Goal: Transaction & Acquisition: Purchase product/service

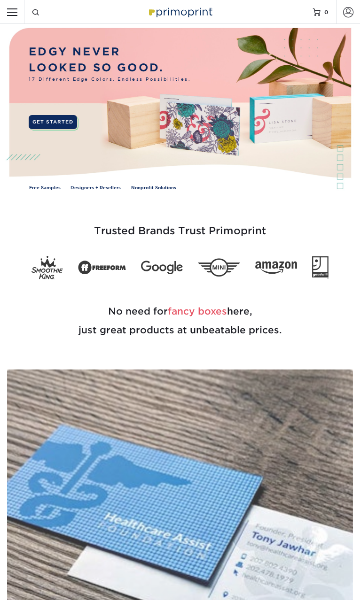
click at [54, 508] on img at bounding box center [180, 543] width 346 height 346
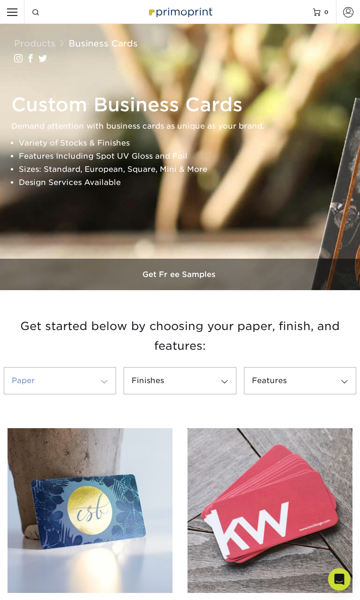
click at [107, 386] on span at bounding box center [104, 382] width 13 height 8
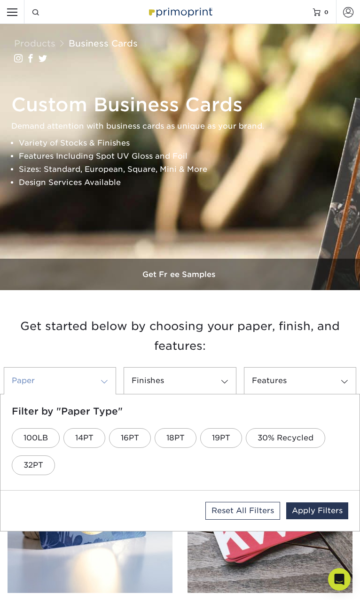
click at [107, 386] on span at bounding box center [104, 382] width 13 height 8
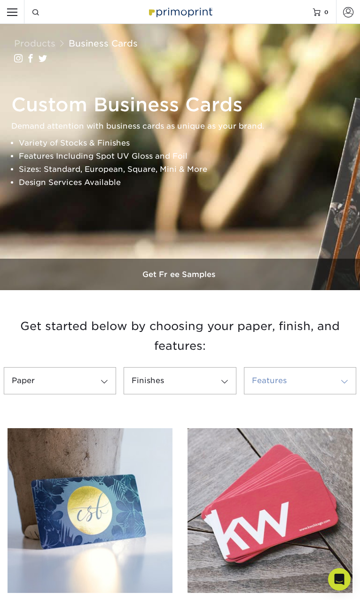
click at [247, 394] on link "Features" at bounding box center [300, 380] width 112 height 27
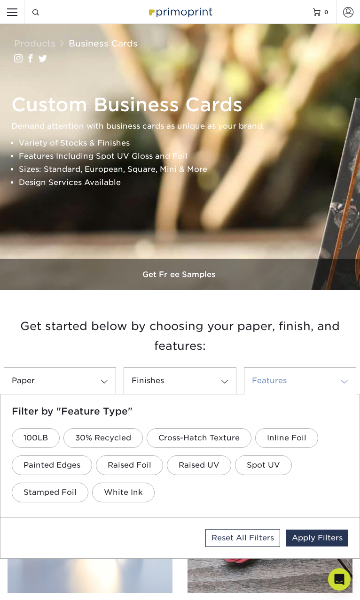
click at [247, 394] on link "Features" at bounding box center [300, 380] width 112 height 27
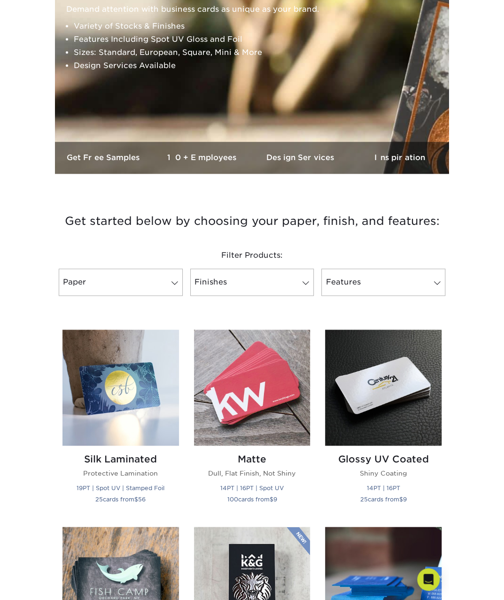
scroll to position [153, 0]
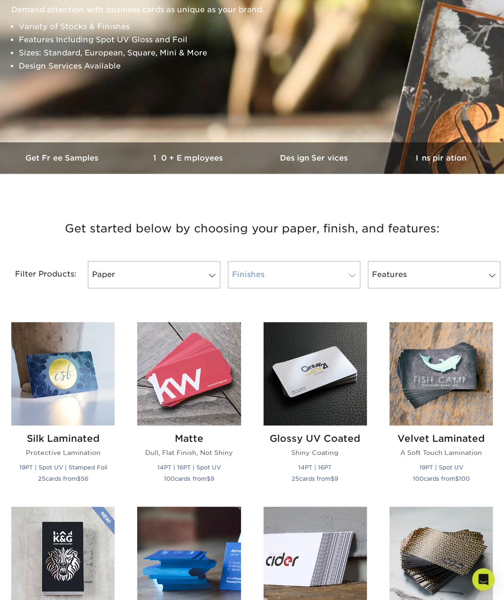
click at [291, 281] on link "Finishes" at bounding box center [294, 274] width 132 height 27
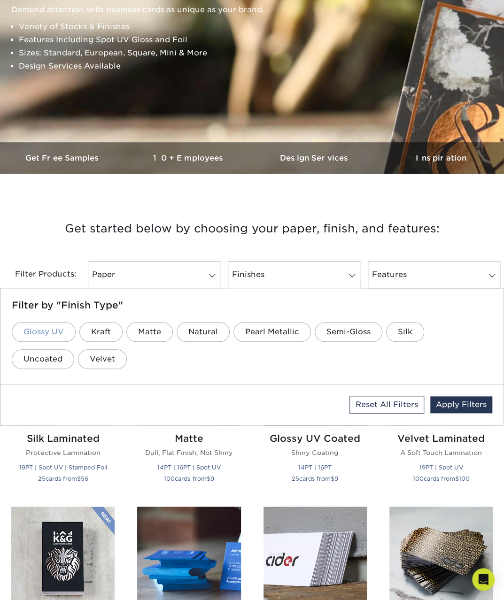
click at [37, 334] on link "Glossy UV" at bounding box center [44, 332] width 64 height 20
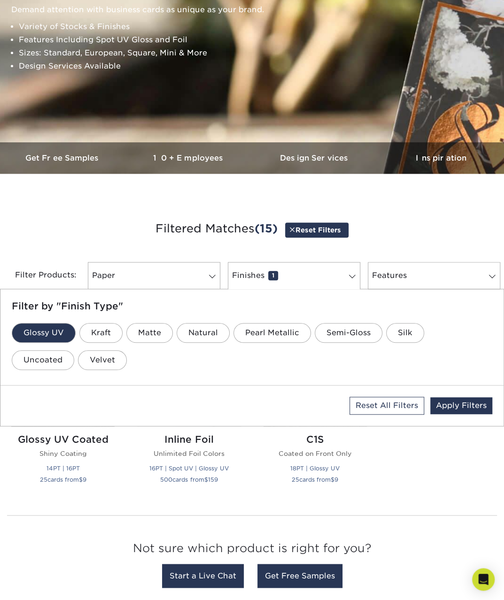
scroll to position [158, 0]
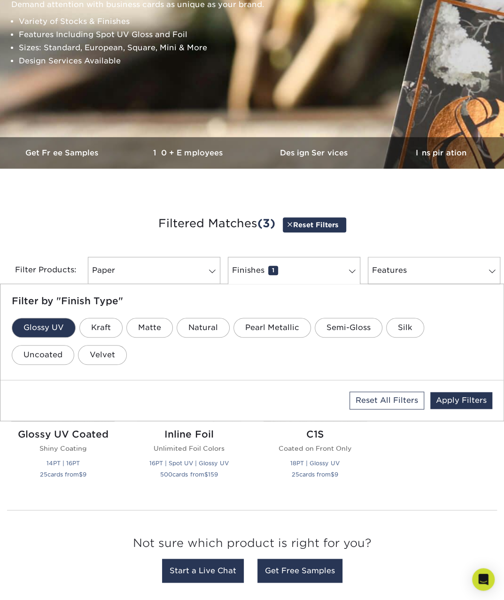
click at [59, 215] on h3 "Filtered Matches (3) Reset Filters" at bounding box center [252, 223] width 490 height 43
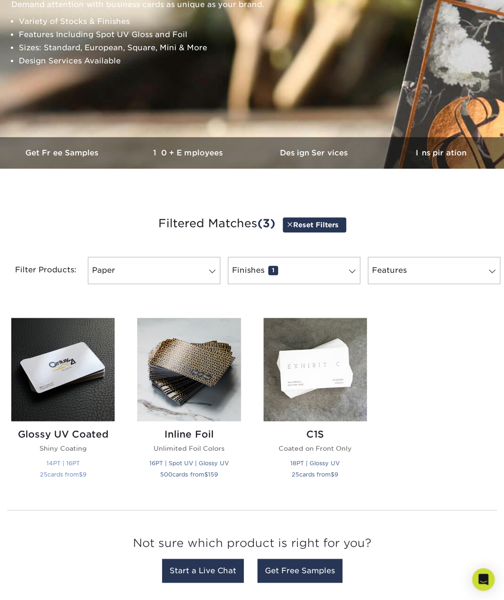
click at [71, 360] on img at bounding box center [62, 369] width 103 height 103
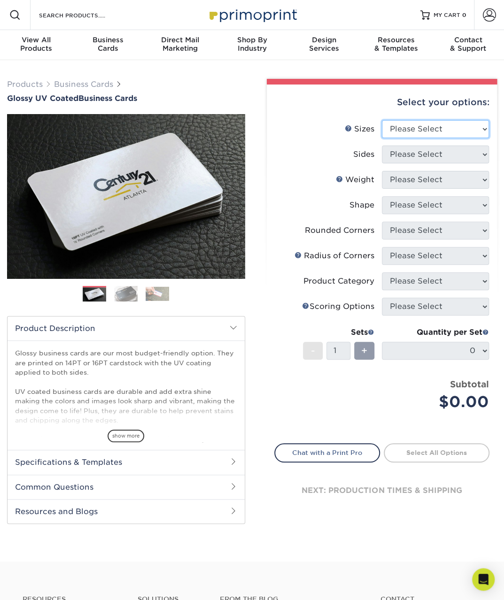
click at [422, 126] on select "Please Select 1.5" x 3.5" - Mini 1.75" x 3.5" - Mini 2" x 2" - Square 2" x 3" -…" at bounding box center [435, 129] width 107 height 18
select select "2.00x2.00"
click at [382, 120] on select "Please Select 1.5" x 3.5" - Mini 1.75" x 3.5" - Mini 2" x 2" - Square 2" x 3" -…" at bounding box center [435, 129] width 107 height 18
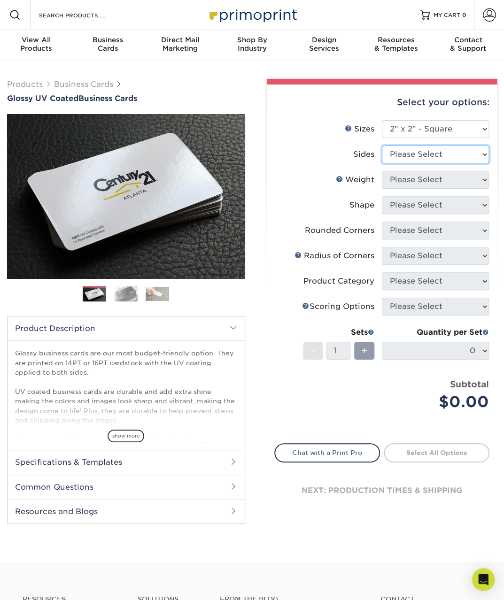
click at [435, 158] on select "Please Select Print Both Sides Print Front Only" at bounding box center [435, 155] width 107 height 18
select select "13abbda7-1d64-4f25-8bb2-c179b224825d"
click at [382, 146] on select "Please Select Print Both Sides Print Front Only" at bounding box center [435, 155] width 107 height 18
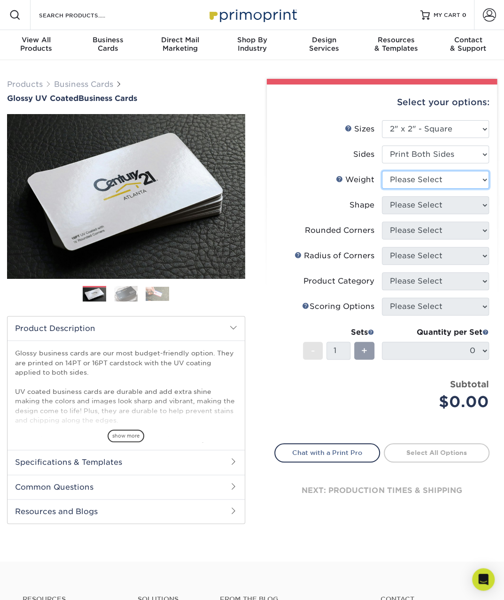
click at [460, 180] on select "Please Select 14PT 16PT" at bounding box center [435, 180] width 107 height 18
select select "14PT"
click at [382, 171] on select "Please Select 14PT 16PT" at bounding box center [435, 180] width 107 height 18
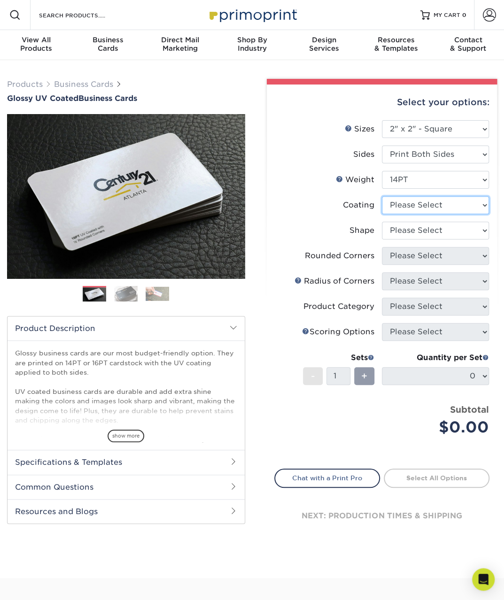
click at [441, 208] on select at bounding box center [435, 205] width 107 height 18
select select "1e8116af-acfc-44b1-83dc-8181aa338834"
click at [382, 196] on select at bounding box center [435, 205] width 107 height 18
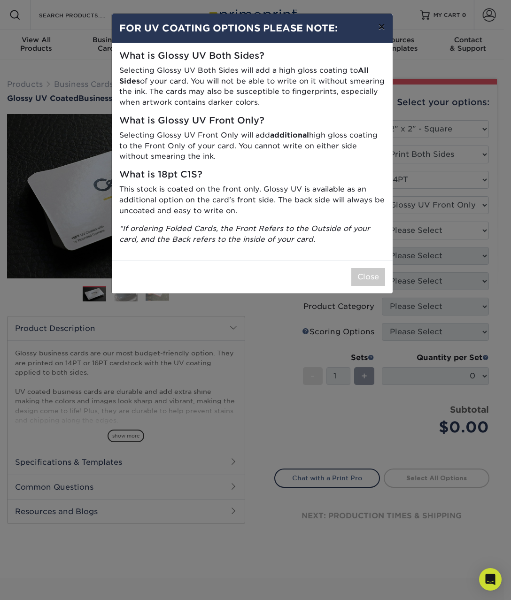
click at [383, 32] on button "×" at bounding box center [381, 27] width 22 height 26
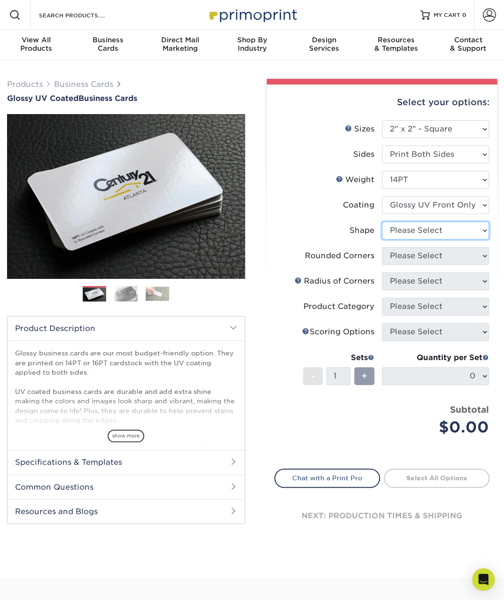
click at [433, 226] on select "Please Select Standard" at bounding box center [435, 231] width 107 height 18
select select "standard"
click at [382, 222] on select "Please Select Standard" at bounding box center [435, 231] width 107 height 18
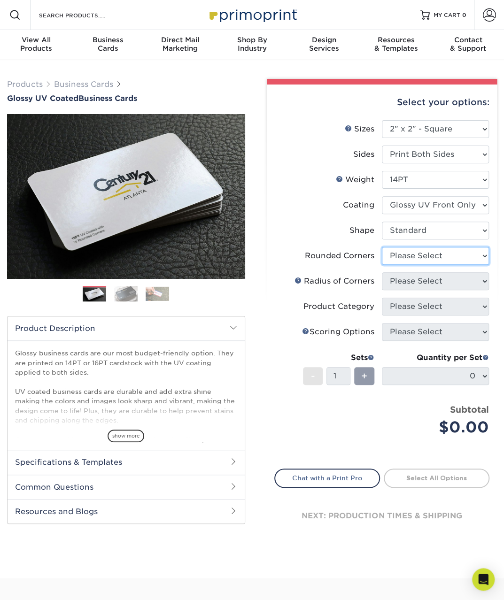
click at [432, 258] on select "Please Select Yes - Round 2 Corners Yes - Round 4 Corners No" at bounding box center [435, 256] width 107 height 18
select select "0"
click at [382, 247] on select "Please Select Yes - Round 2 Corners Yes - Round 4 Corners No" at bounding box center [435, 256] width 107 height 18
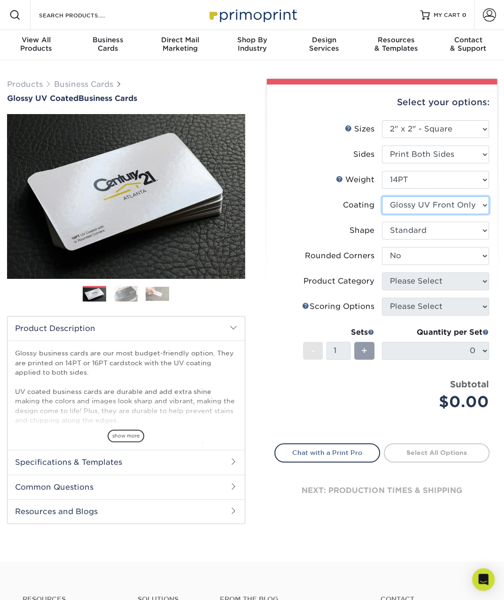
click at [438, 198] on select at bounding box center [435, 205] width 107 height 18
select select "ae367451-b2b8-45df-a344-0f05b6a12993"
click at [382, 196] on select at bounding box center [435, 205] width 107 height 18
select select "-1"
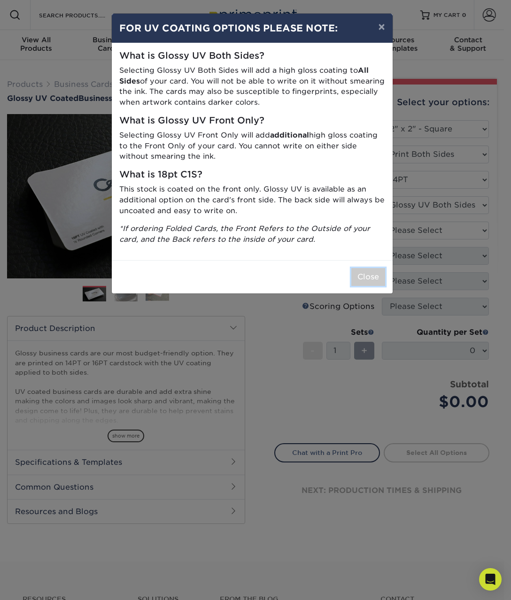
drag, startPoint x: 368, startPoint y: 279, endPoint x: 373, endPoint y: 278, distance: 5.8
click at [372, 278] on button "Close" at bounding box center [368, 277] width 34 height 18
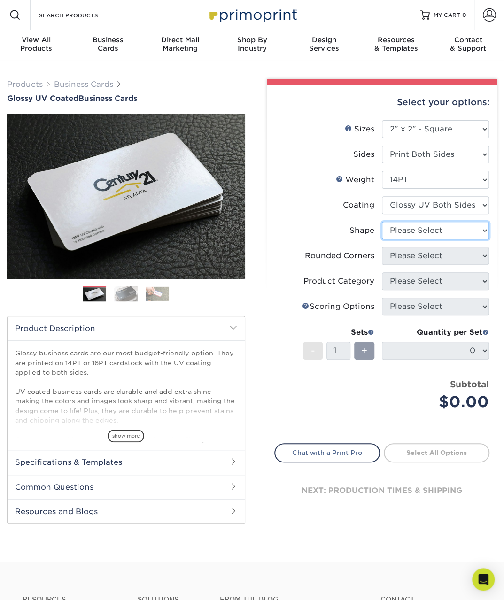
click at [446, 231] on select "Please Select Standard" at bounding box center [435, 231] width 107 height 18
select select "standard"
click at [382, 222] on select "Please Select Standard" at bounding box center [435, 231] width 107 height 18
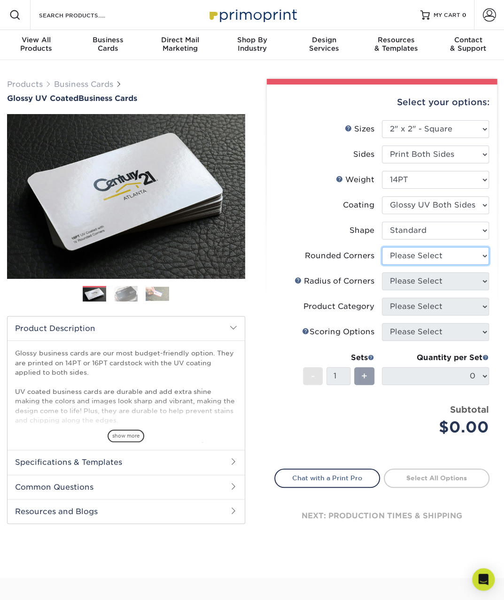
click at [438, 260] on select "Please Select Yes - Round 2 Corners Yes - Round 4 Corners No" at bounding box center [435, 256] width 107 height 18
select select "0"
click at [382, 247] on select "Please Select Yes - Round 2 Corners Yes - Round 4 Corners No" at bounding box center [435, 256] width 107 height 18
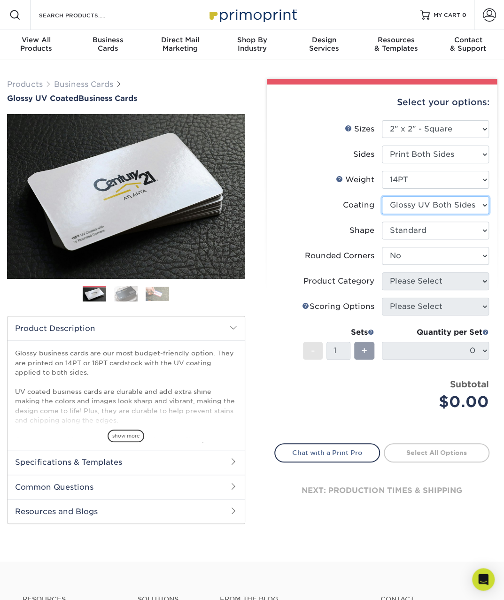
click at [434, 205] on select at bounding box center [435, 205] width 107 height 18
click at [435, 205] on select at bounding box center [435, 205] width 107 height 18
click at [459, 126] on select "Please Select 1.5" x 3.5" - Mini 1.75" x 3.5" - Mini 2" x 2" - Square 2" x 3" -…" at bounding box center [435, 129] width 107 height 18
select select "2.00x3.50"
click at [382, 120] on select "Please Select 1.5" x 3.5" - Mini 1.75" x 3.5" - Mini 2" x 2" - Square 2" x 3" -…" at bounding box center [435, 129] width 107 height 18
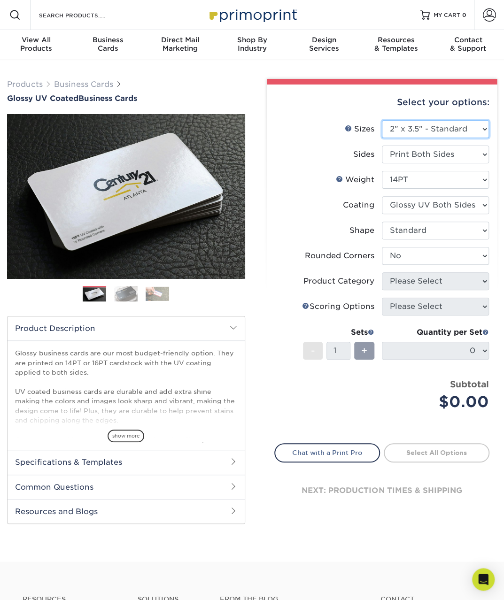
select select "-1"
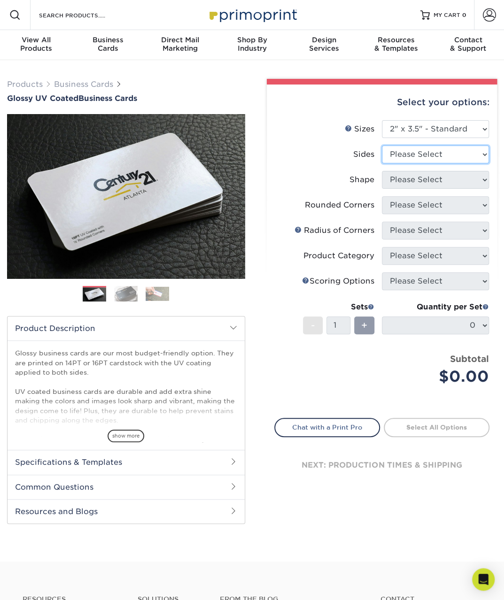
click at [453, 150] on select "Please Select Print Both Sides Print Front Only" at bounding box center [435, 155] width 107 height 18
select select "13abbda7-1d64-4f25-8bb2-c179b224825d"
click at [382, 146] on select "Please Select Print Both Sides Print Front Only" at bounding box center [435, 155] width 107 height 18
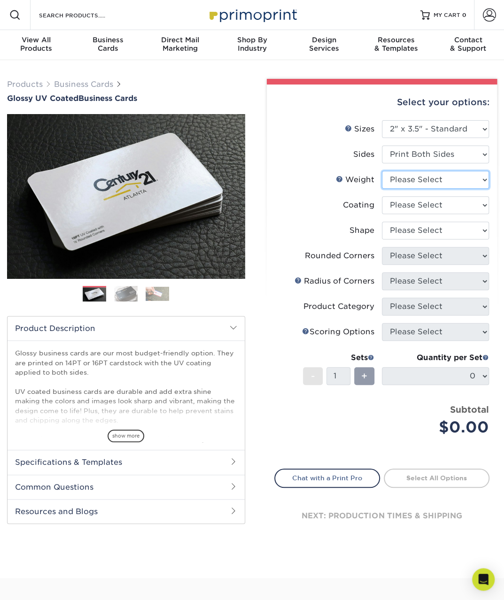
click at [445, 182] on select "Please Select 16PT 14PT" at bounding box center [435, 180] width 107 height 18
select select "14PT"
click at [382, 171] on select "Please Select 16PT 14PT" at bounding box center [435, 180] width 107 height 18
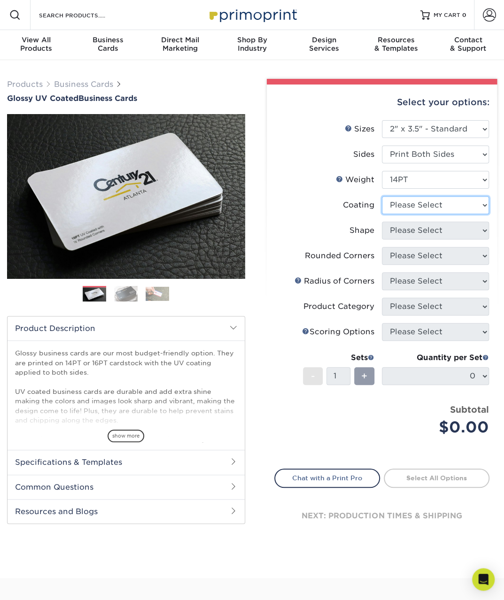
click at [440, 206] on select at bounding box center [435, 205] width 107 height 18
select select "1e8116af-acfc-44b1-83dc-8181aa338834"
click at [382, 196] on select at bounding box center [435, 205] width 107 height 18
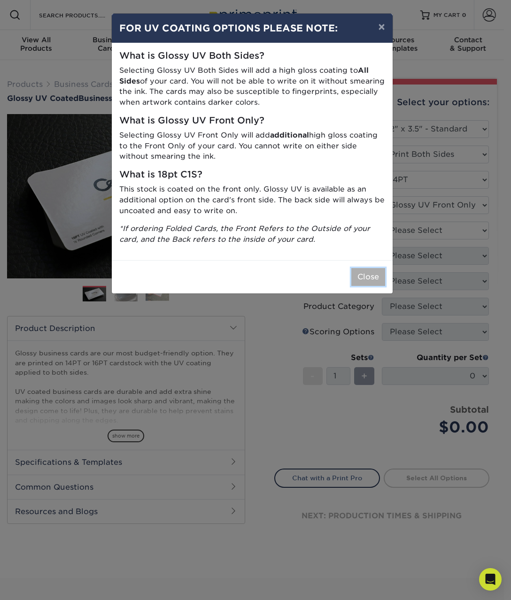
click at [366, 274] on button "Close" at bounding box center [368, 277] width 34 height 18
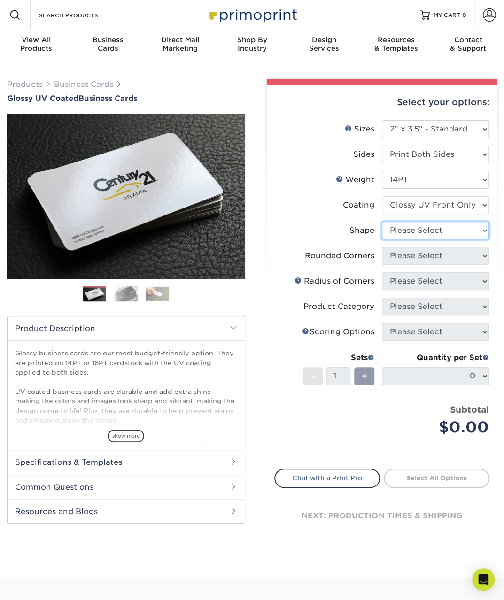
click at [420, 233] on select "Please Select Standard" at bounding box center [435, 231] width 107 height 18
select select "standard"
click at [382, 222] on select "Please Select Standard" at bounding box center [435, 231] width 107 height 18
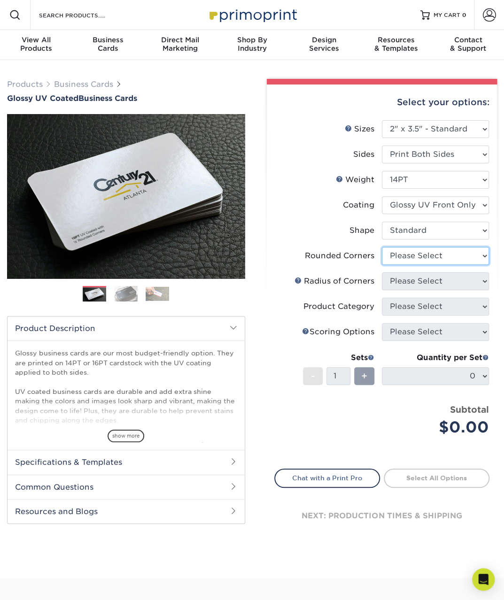
click at [437, 254] on select "Please Select Yes - Round 2 Corners Yes - Round 4 Corners No" at bounding box center [435, 256] width 107 height 18
select select "0"
click at [382, 247] on select "Please Select Yes - Round 2 Corners Yes - Round 4 Corners No" at bounding box center [435, 256] width 107 height 18
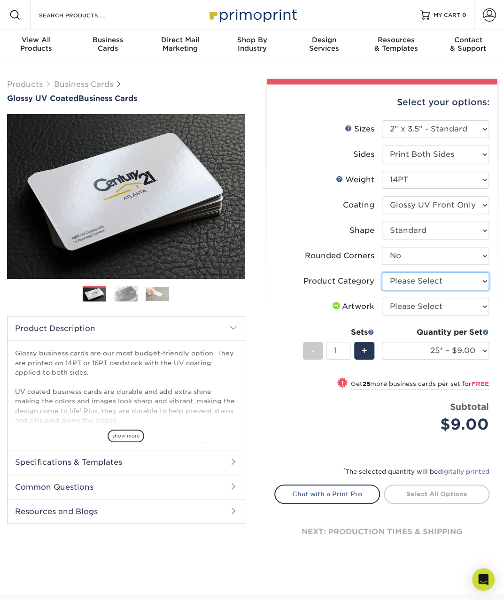
click at [449, 279] on select "Please Select Business Cards" at bounding box center [435, 281] width 107 height 18
select select "3b5148f1-0588-4f88-a218-97bcfdce65c1"
click at [382, 272] on select "Please Select Business Cards" at bounding box center [435, 281] width 107 height 18
click at [454, 303] on select "Please Select I will upload files I need a design - $100" at bounding box center [435, 307] width 107 height 18
select select "upload"
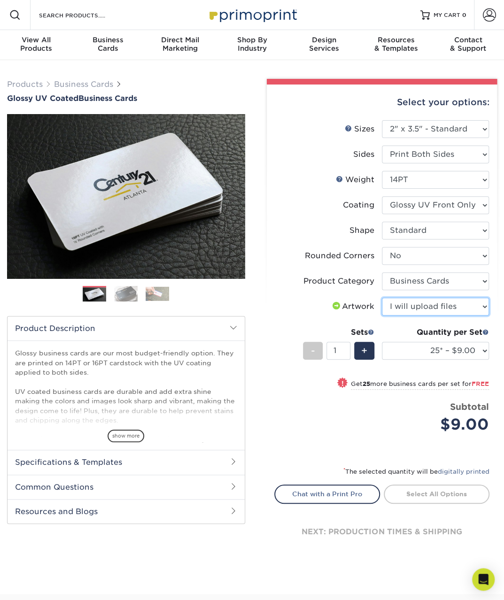
click at [382, 298] on select "Please Select I will upload files I need a design - $100" at bounding box center [435, 307] width 107 height 18
click at [433, 496] on link "Proceed to Shipping" at bounding box center [437, 493] width 106 height 17
type input "Set 1"
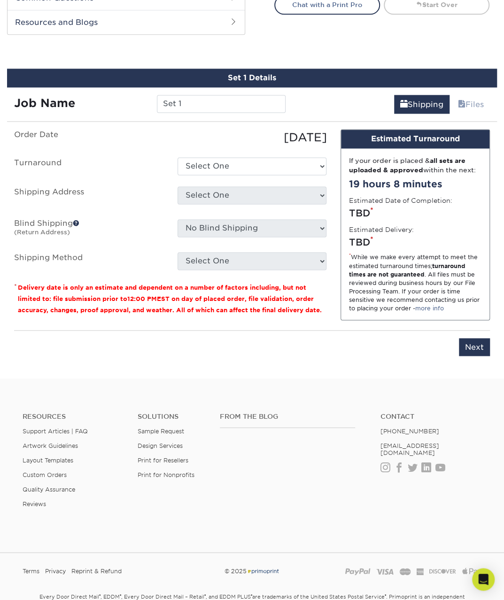
scroll to position [510, 0]
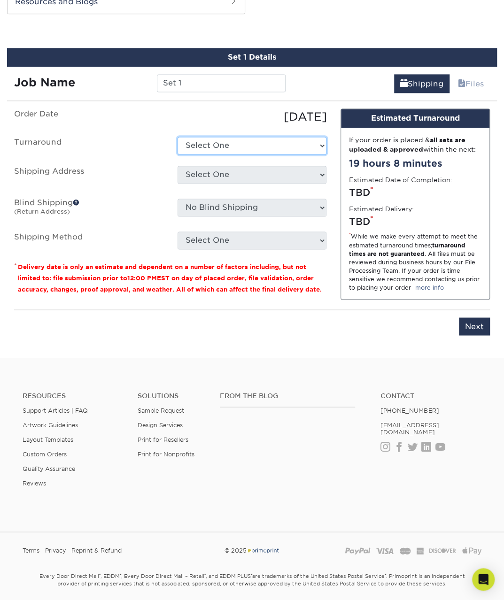
click at [278, 146] on select "Select One 2-4 Business Days 2 Day Next Business Day" at bounding box center [252, 146] width 149 height 18
select select "ac060f77-02f0-4315-b60e-197eb0c283fe"
click at [178, 137] on select "Select One 2-4 Business Days 2 Day Next Business Day" at bounding box center [252, 146] width 149 height 18
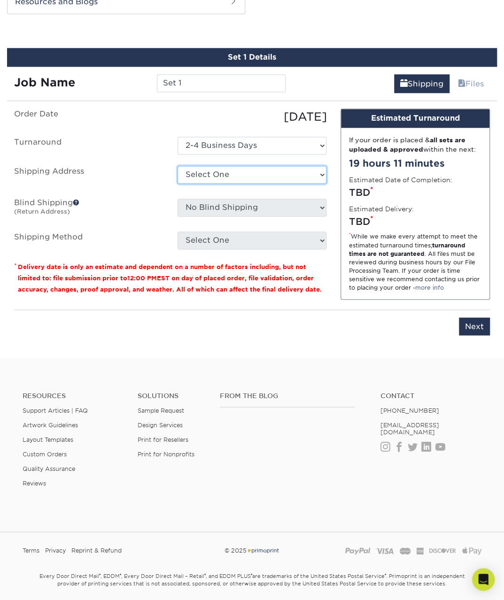
click at [258, 175] on select "Select One + Add New Address - Login" at bounding box center [252, 175] width 149 height 18
select select "newaddress"
click at [178, 166] on select "Select One + Add New Address - Login" at bounding box center [252, 175] width 149 height 18
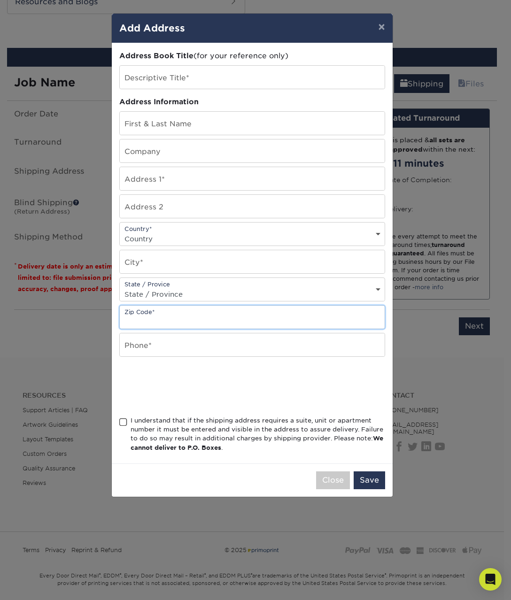
click at [163, 320] on input "text" at bounding box center [252, 317] width 265 height 23
type input "57701-8620"
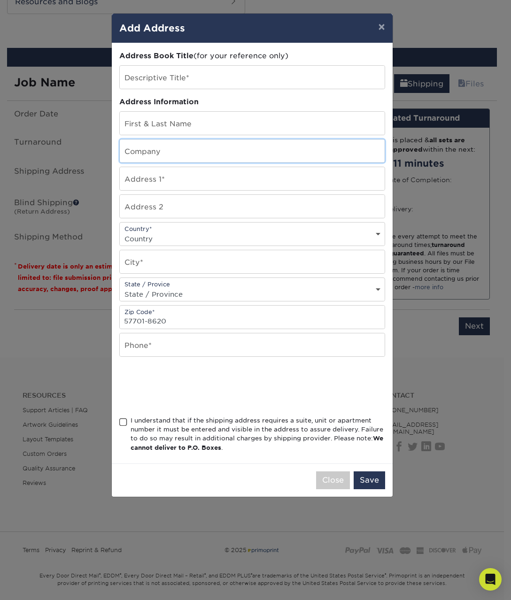
type input "InkaLight"
type input "4007 Elm Ave Apt 208"
type input "Apt 208"
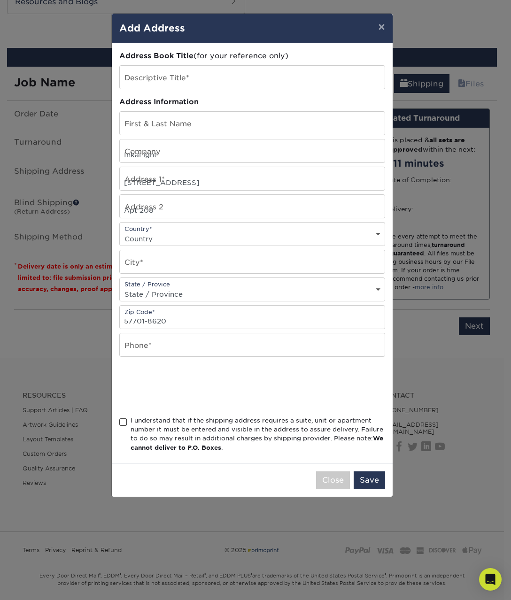
select select "US"
type input "Rapid City"
select select "SD"
type input "2084777782"
click at [374, 475] on button "Save" at bounding box center [369, 480] width 31 height 18
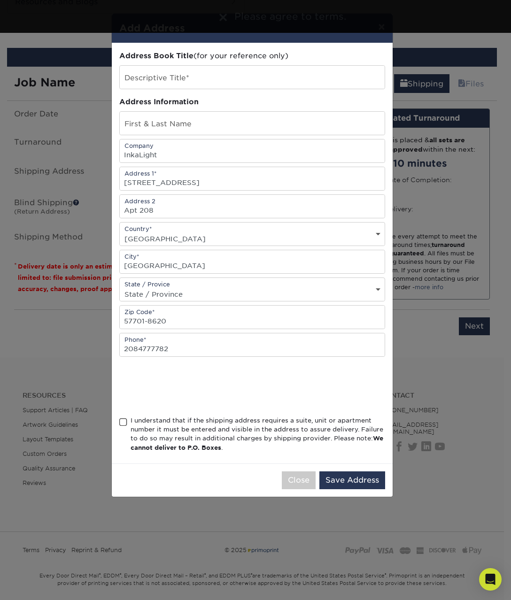
click at [123, 418] on span at bounding box center [123, 422] width 8 height 9
click at [0, 0] on input "I understand that if the shipping address requires a suite, unit or apartment n…" at bounding box center [0, 0] width 0 height 0
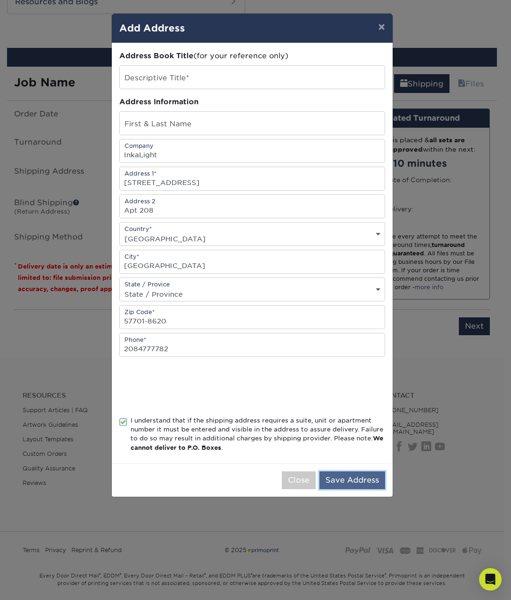
click at [358, 479] on button "Save Address" at bounding box center [352, 480] width 66 height 18
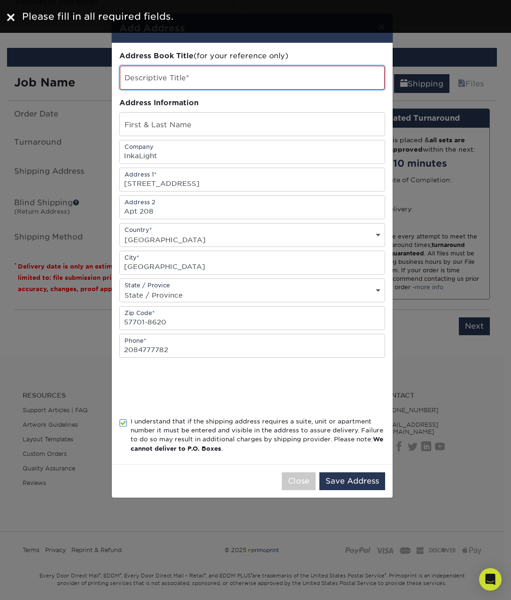
click at [211, 76] on input "text" at bounding box center [252, 78] width 265 height 24
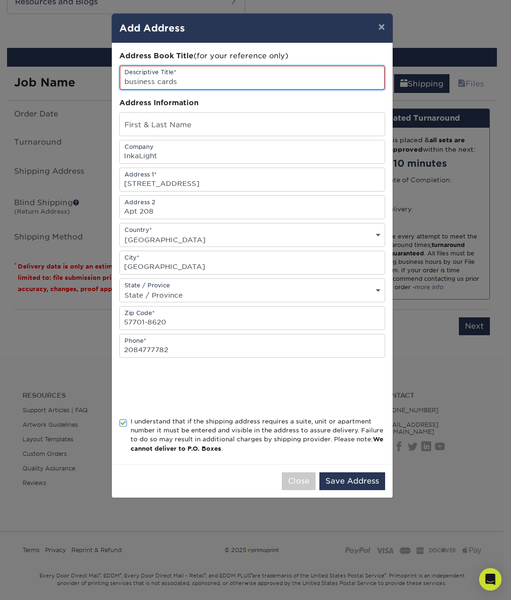
click at [123, 81] on input "business cards" at bounding box center [252, 78] width 265 height 24
type input "illustrator business cards"
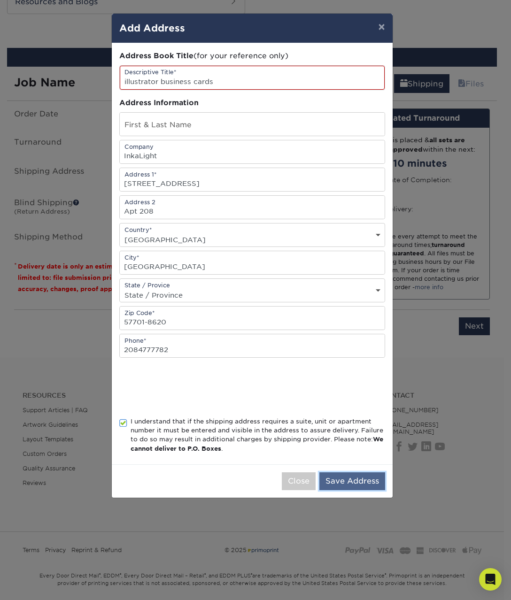
click at [360, 475] on button "Save Address" at bounding box center [352, 481] width 66 height 18
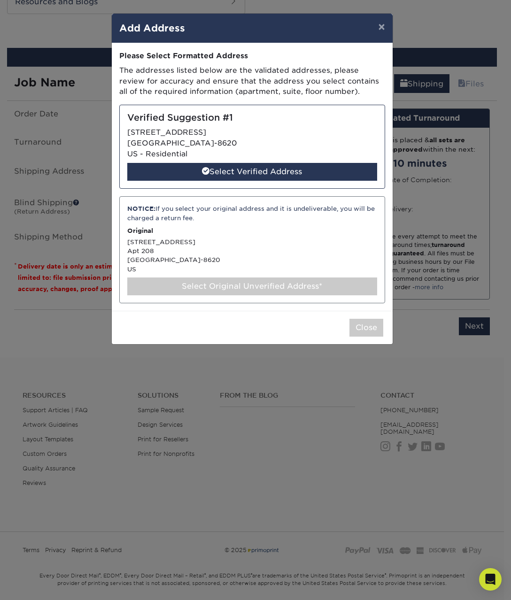
click at [283, 286] on div "Select Original Unverified Address*" at bounding box center [252, 287] width 250 height 18
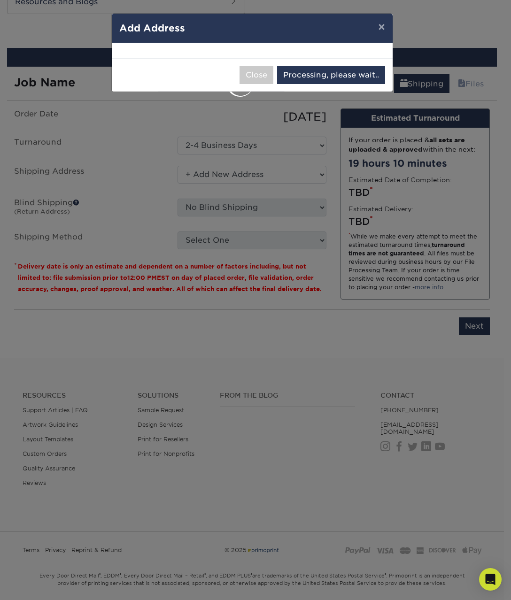
select select "287003"
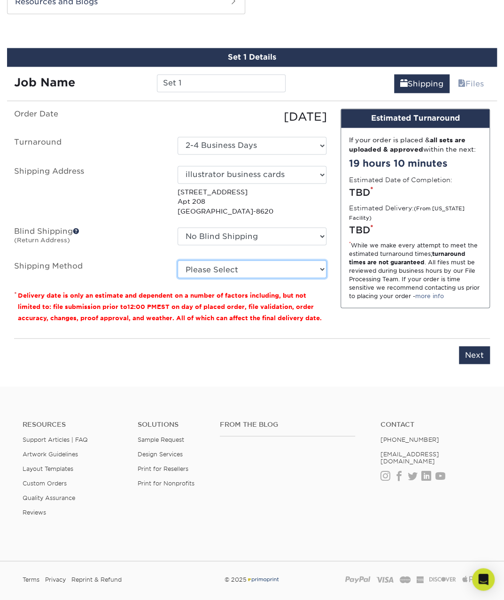
click at [292, 274] on select "Please Select Ground Shipping (+$7.84) 3 Day Shipping Service (+$24.92) 2 Day A…" at bounding box center [252, 269] width 149 height 18
click at [284, 233] on select "No Blind Shipping + Add New Address" at bounding box center [252, 236] width 149 height 18
click at [244, 265] on select "Please Select Ground Shipping (+$7.84) 3 Day Shipping Service (+$24.92) 2 Day A…" at bounding box center [252, 269] width 149 height 18
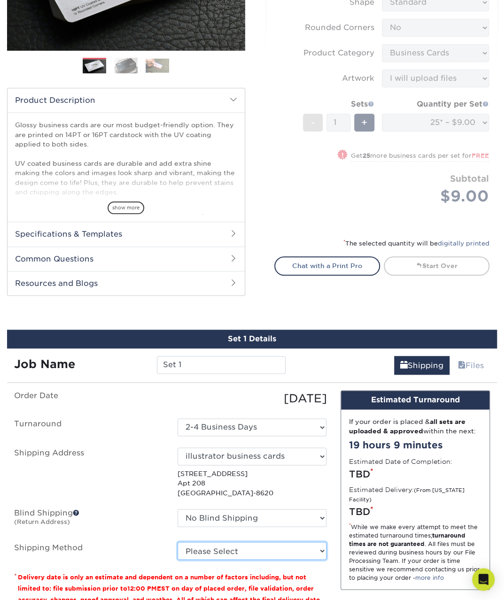
scroll to position [0, 0]
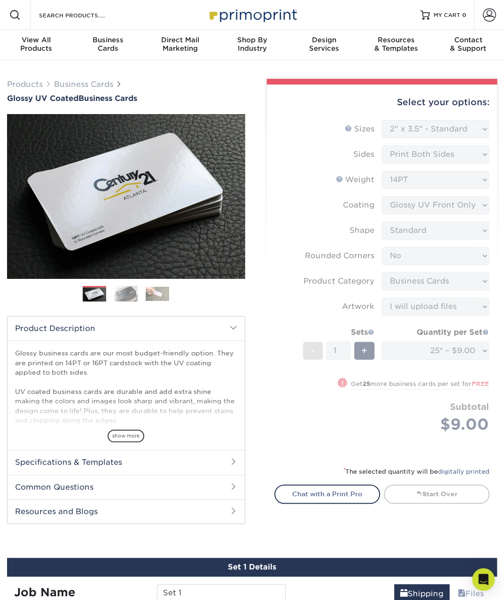
click at [415, 354] on form "Sizes Help Sizes Please Select 1.5" x 3.5" - Mini 1.75" x 3.5" - Mini 2" x 2" -…" at bounding box center [382, 287] width 216 height 335
click at [376, 386] on form "Sizes Help Sizes Please Select 1.5" x 3.5" - Mini 1.75" x 3.5" - Mini 2" x 2" -…" at bounding box center [382, 287] width 216 height 335
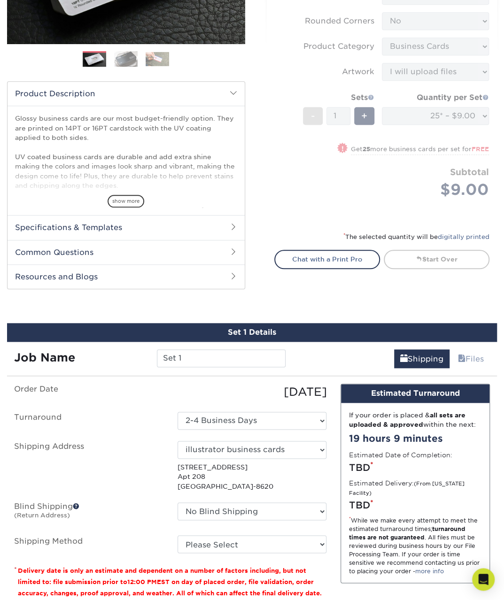
scroll to position [423, 0]
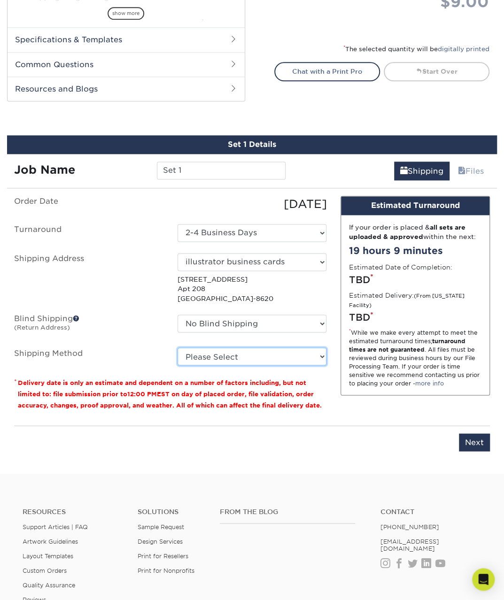
click at [262, 362] on select "Please Select Ground Shipping (+$7.84) 3 Day Shipping Service (+$24.92) 2 Day A…" at bounding box center [252, 356] width 149 height 18
select select "03"
click at [178, 347] on select "Please Select Ground Shipping (+$7.84) 3 Day Shipping Service (+$24.92) 2 Day A…" at bounding box center [252, 356] width 149 height 18
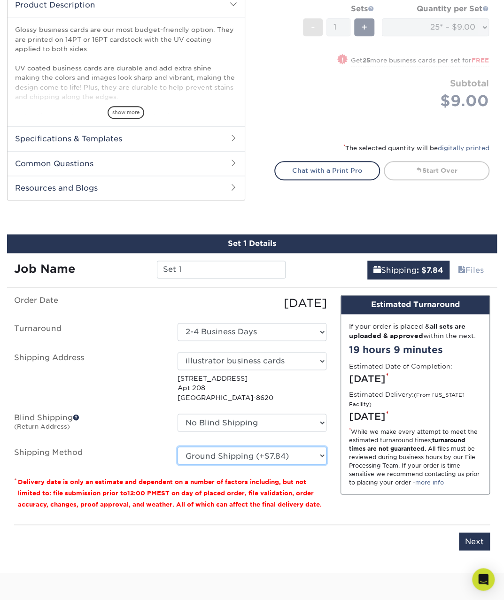
scroll to position [282, 0]
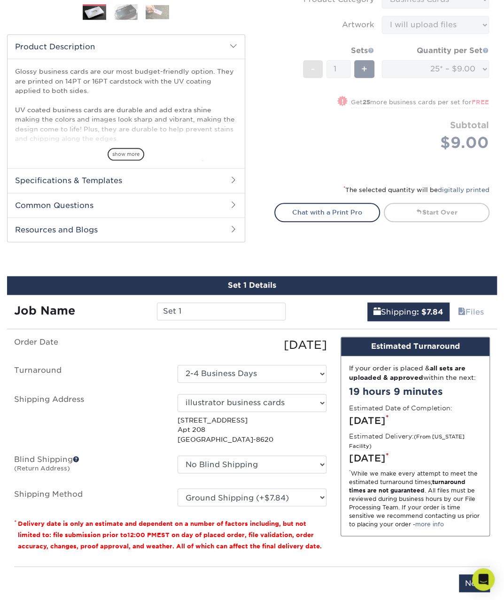
click at [372, 253] on div "Products Business Cards Glossy UV Coated Business Cards Previous Next" at bounding box center [252, 196] width 504 height 836
click at [455, 108] on form "Sizes Help Sizes Please Select 1.5" x 3.5" - Mini 1.75" x 3.5" - Mini 2" x 2" -…" at bounding box center [382, 5] width 216 height 335
click at [362, 68] on form "Sizes Help Sizes Please Select 1.5" x 3.5" - Mini 1.75" x 3.5" - Mini 2" x 2" -…" at bounding box center [382, 5] width 216 height 335
click at [398, 154] on form "Sizes Help Sizes Please Select 1.5" x 3.5" - Mini 1.75" x 3.5" - Mini 2" x 2" -…" at bounding box center [382, 5] width 216 height 335
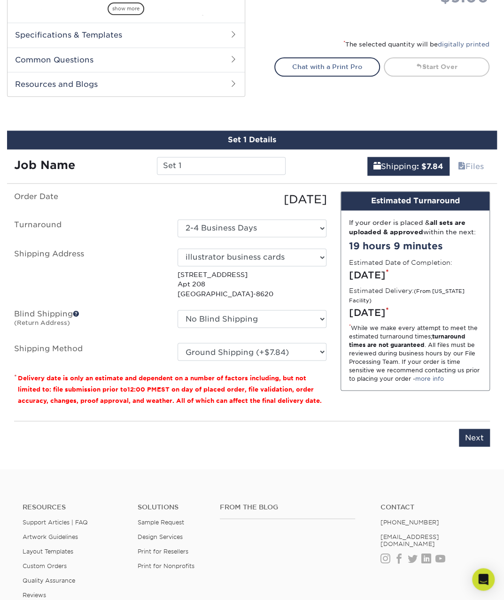
scroll to position [517, 0]
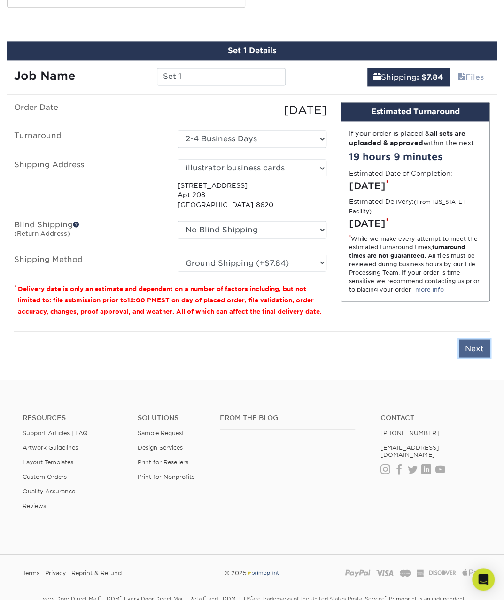
click at [466, 348] on input "Next" at bounding box center [474, 349] width 31 height 18
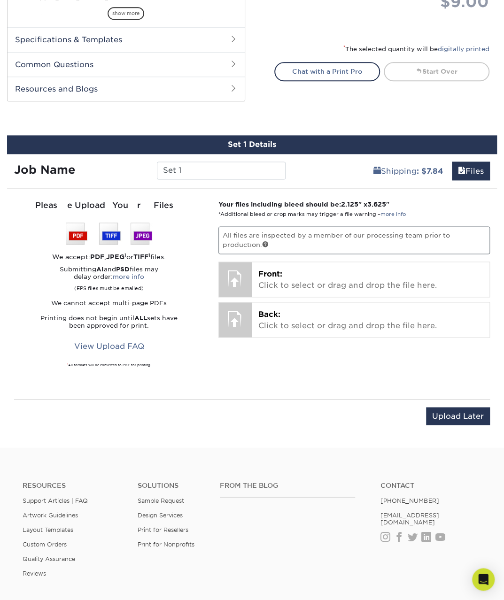
scroll to position [376, 0]
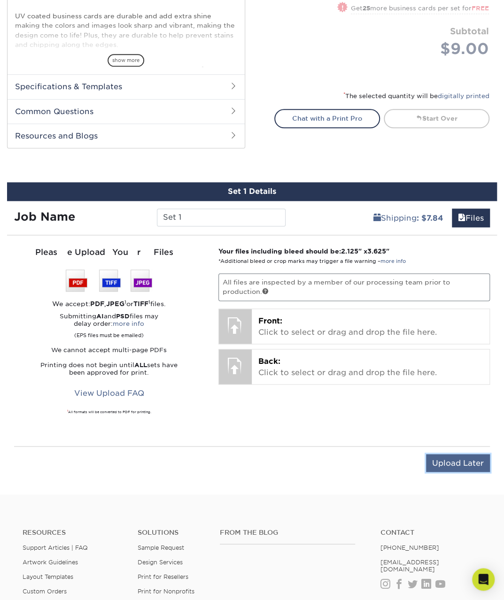
click at [450, 459] on input "Upload Later" at bounding box center [458, 463] width 64 height 18
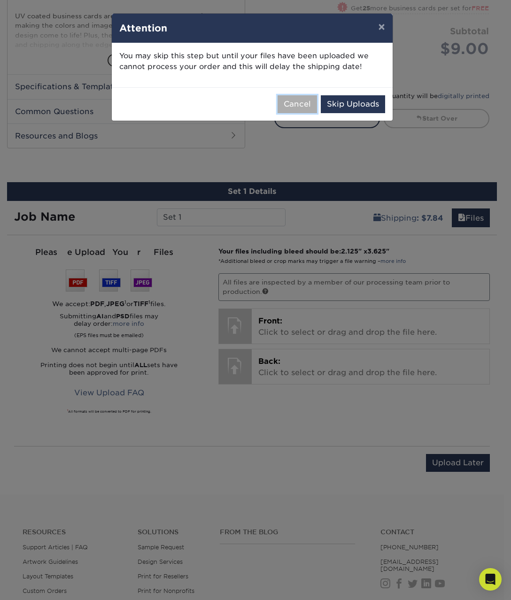
click at [302, 106] on button "Cancel" at bounding box center [297, 104] width 39 height 18
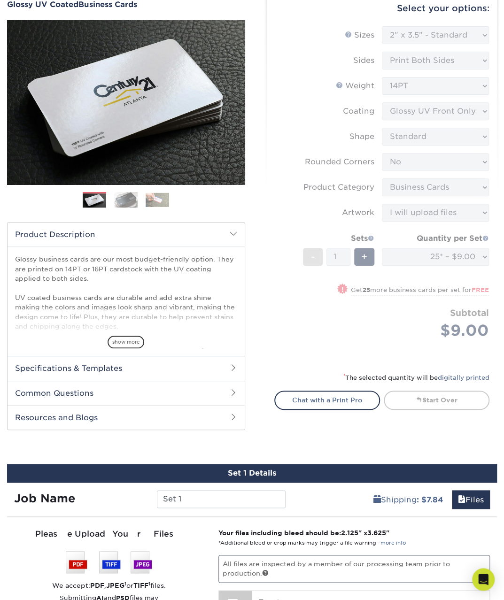
scroll to position [0, 0]
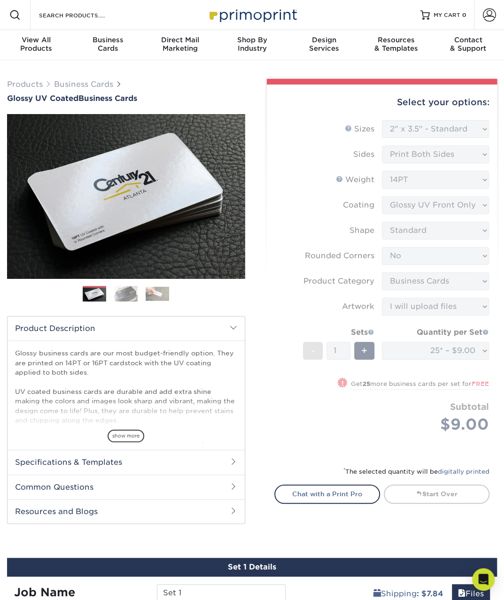
click at [363, 361] on form "Sizes Help Sizes Please Select 1.5" x 3.5" - Mini 1.75" x 3.5" - Mini 2" x 2" -…" at bounding box center [382, 287] width 216 height 335
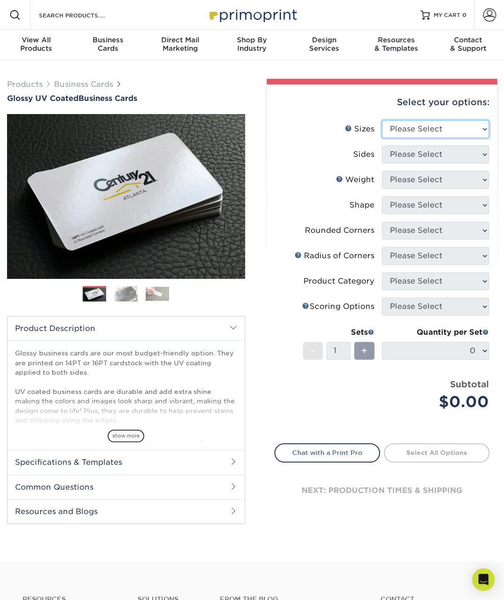
click at [431, 137] on select "Please Select 1.5" x 3.5" - Mini 1.75" x 3.5" - Mini 2" x 2" - Square 2" x 3" -…" at bounding box center [435, 129] width 107 height 18
select select "2.00x3.50"
click at [382, 120] on select "Please Select 1.5" x 3.5" - Mini 1.75" x 3.5" - Mini 2" x 2" - Square 2" x 3" -…" at bounding box center [435, 129] width 107 height 18
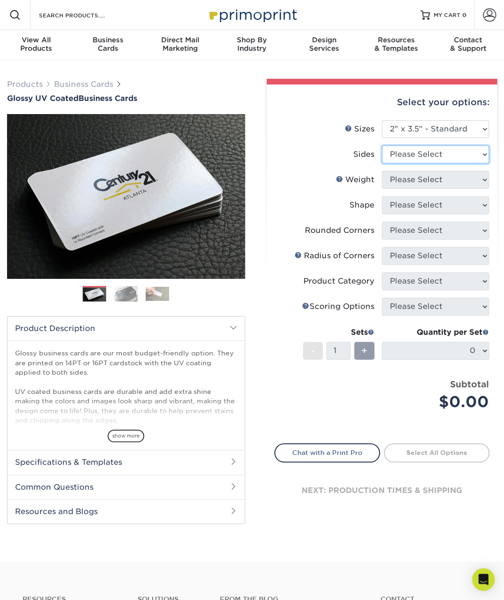
click at [416, 152] on select "Please Select Print Both Sides Print Front Only" at bounding box center [435, 155] width 107 height 18
select select "13abbda7-1d64-4f25-8bb2-c179b224825d"
click at [382, 146] on select "Please Select Print Both Sides Print Front Only" at bounding box center [435, 155] width 107 height 18
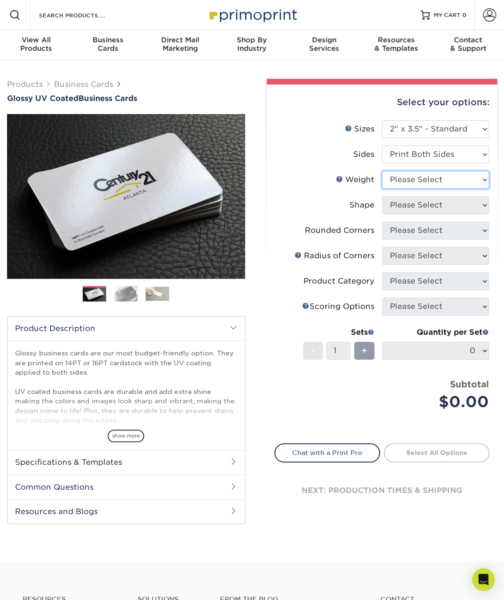
click at [432, 178] on select "Please Select 16PT 14PT" at bounding box center [435, 180] width 107 height 18
select select "14PT"
click at [382, 171] on select "Please Select 16PT 14PT" at bounding box center [435, 180] width 107 height 18
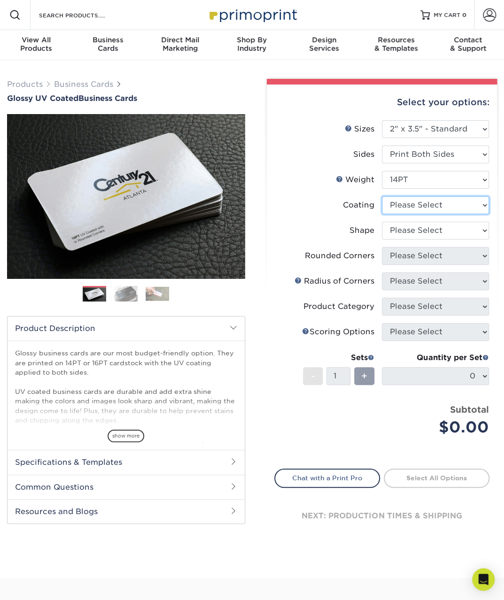
click at [440, 208] on select at bounding box center [435, 205] width 107 height 18
select select "ae367451-b2b8-45df-a344-0f05b6a12993"
click at [382, 196] on select at bounding box center [435, 205] width 107 height 18
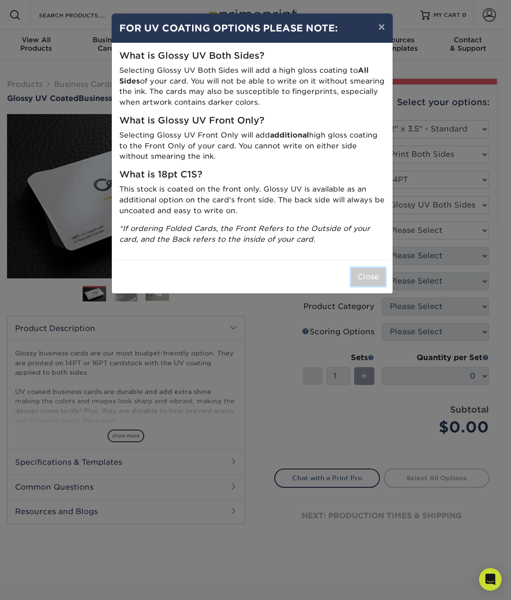
click at [375, 284] on button "Close" at bounding box center [368, 277] width 34 height 18
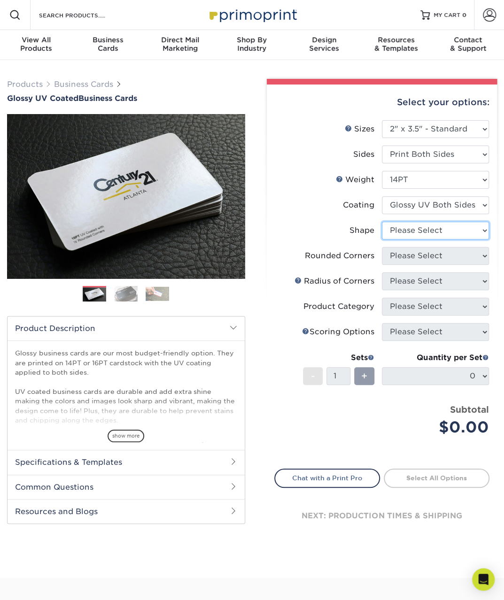
click at [441, 230] on select "Please Select Standard" at bounding box center [435, 231] width 107 height 18
select select "standard"
click at [382, 222] on select "Please Select Standard" at bounding box center [435, 231] width 107 height 18
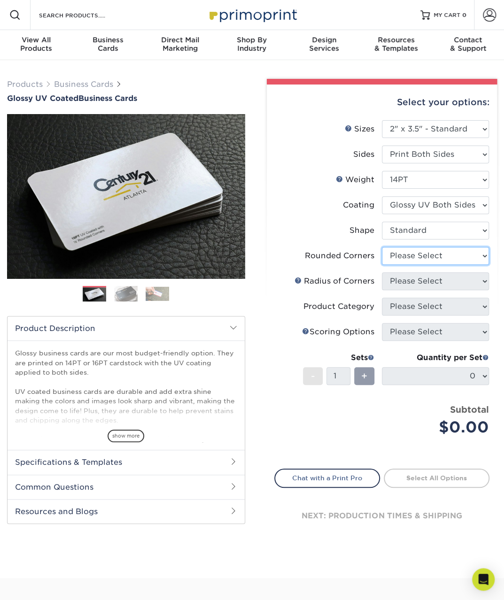
click at [445, 257] on select "Please Select Yes - Round 2 Corners Yes - Round 4 Corners No" at bounding box center [435, 256] width 107 height 18
select select "0"
click at [382, 247] on select "Please Select Yes - Round 2 Corners Yes - Round 4 Corners No" at bounding box center [435, 256] width 107 height 18
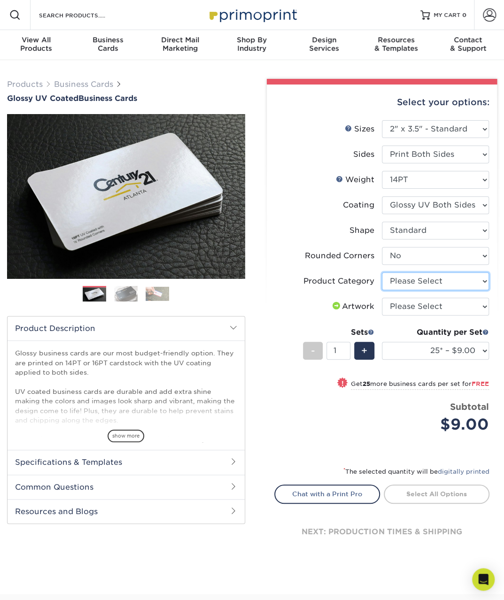
click at [436, 278] on select "Please Select Business Cards" at bounding box center [435, 281] width 107 height 18
select select "3b5148f1-0588-4f88-a218-97bcfdce65c1"
click at [382, 272] on select "Please Select Business Cards" at bounding box center [435, 281] width 107 height 18
click at [483, 346] on select "25* – $9.00 50* – $9.00 100* – $9.00 250* – $17.00 500 – $33.00 1000 – $42.00 2…" at bounding box center [435, 351] width 107 height 18
click at [382, 342] on select "25* – $9.00 50* – $9.00 100* – $9.00 250* – $17.00 500 – $33.00 1000 – $42.00 2…" at bounding box center [435, 351] width 107 height 18
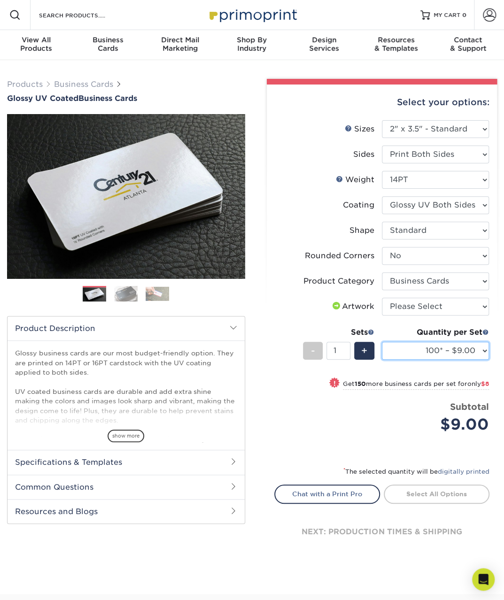
click at [477, 350] on select "25* – $9.00 50* – $9.00 100* – $9.00 250* – $17.00 500 – $33.00 1000 – $42.00 2…" at bounding box center [435, 351] width 107 height 18
select select "250* – $17.00"
click at [382, 342] on select "25* – $9.00 50* – $9.00 100* – $9.00 250* – $17.00 500 – $33.00 1000 – $42.00 2…" at bounding box center [435, 351] width 107 height 18
click at [473, 346] on select "25* – $9.00 50* – $9.00 100* – $9.00 250* – $17.00 500 – $33.00 1000 – $42.00 2…" at bounding box center [435, 351] width 107 height 18
